Goal: Transaction & Acquisition: Purchase product/service

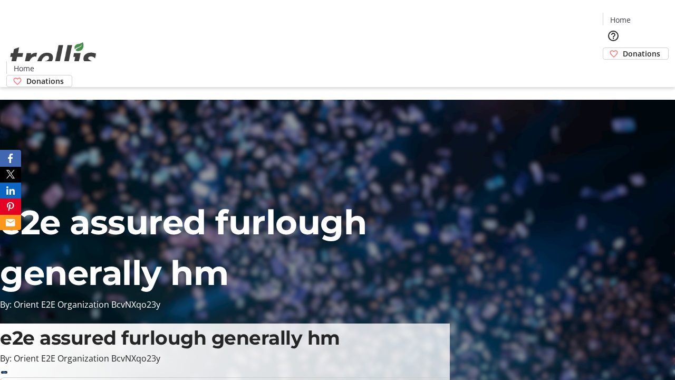
click at [645, 16] on span "Sign Up" at bounding box center [649, 14] width 31 height 13
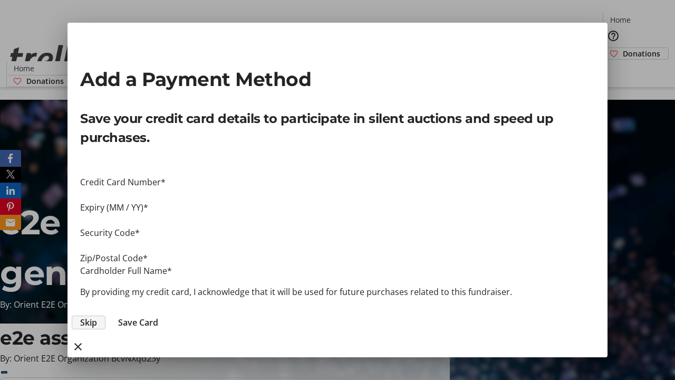
click at [97, 316] on span "Skip" at bounding box center [88, 322] width 17 height 13
click at [623, 48] on span "Donations" at bounding box center [641, 53] width 37 height 11
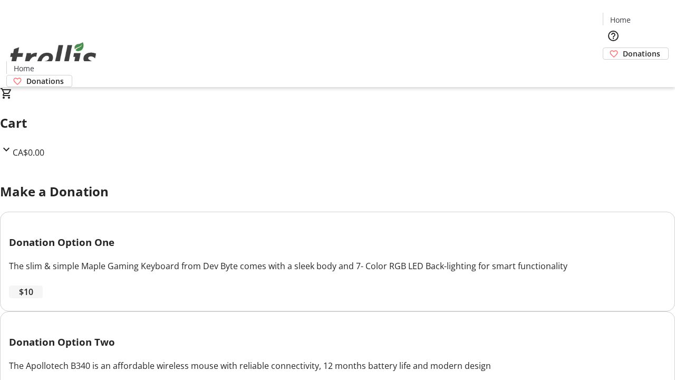
click at [33, 298] on span "$10" at bounding box center [26, 291] width 14 height 13
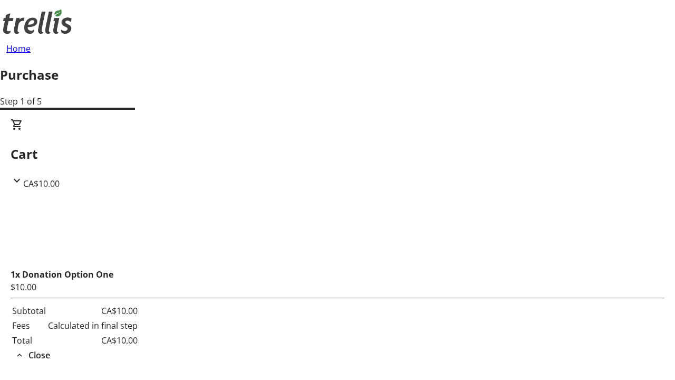
select select "BC"
select select "CA"
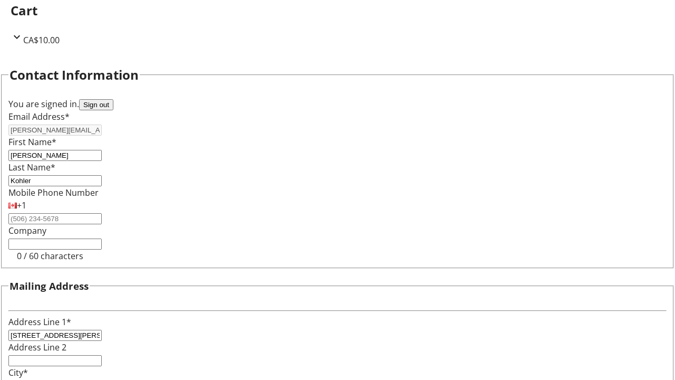
type input "V1Y 0C2"
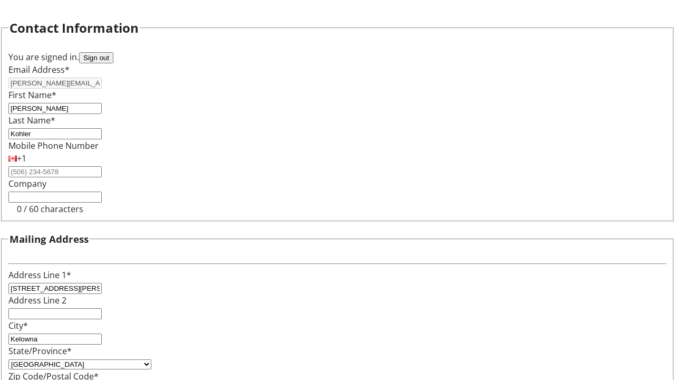
scroll to position [201, 0]
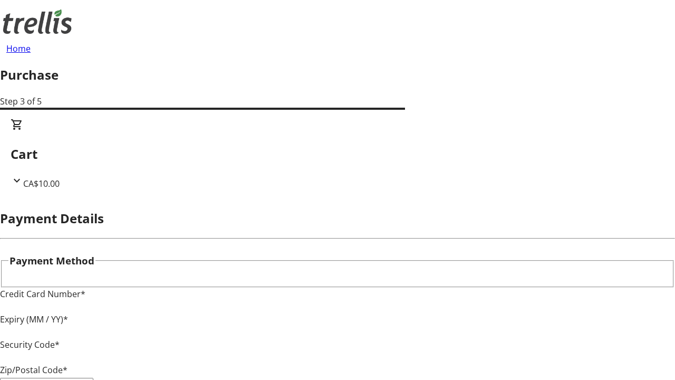
type input "V1Y 0C2"
